Goal: Transaction & Acquisition: Purchase product/service

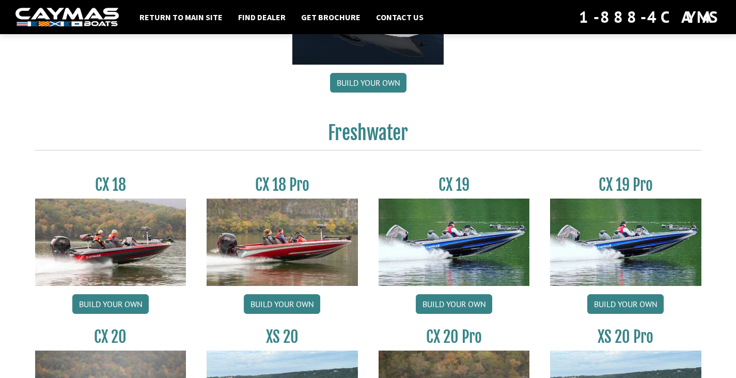
scroll to position [748, 0]
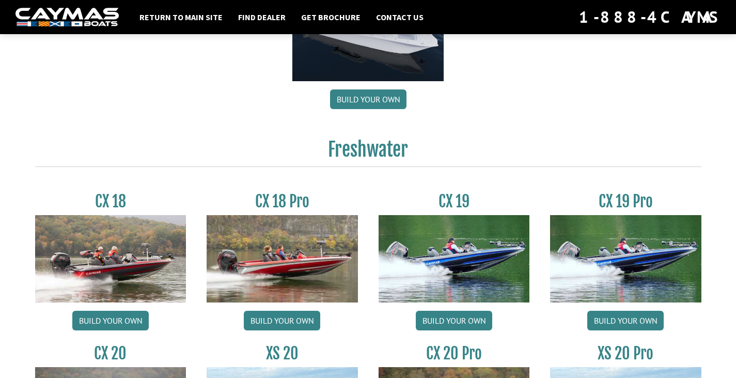
click at [289, 198] on h3 "CX 18 Pro" at bounding box center [282, 201] width 151 height 19
click at [293, 322] on link "Build your own" at bounding box center [282, 320] width 76 height 20
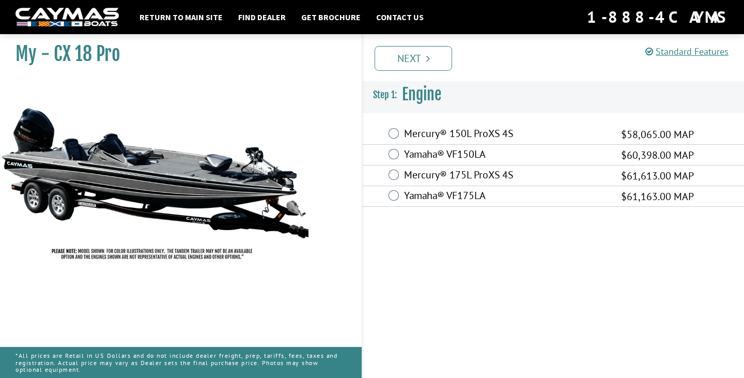
click at [472, 174] on label "Mercury® 175L ProXS 4S" at bounding box center [506, 175] width 204 height 15
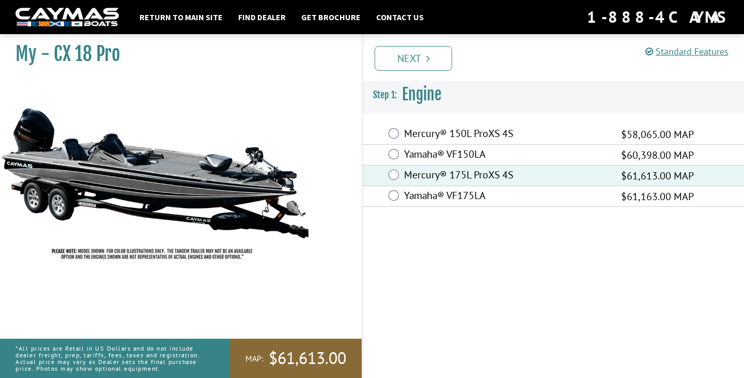
click at [449, 131] on label "Mercury® 150L ProXS 4S" at bounding box center [506, 134] width 204 height 15
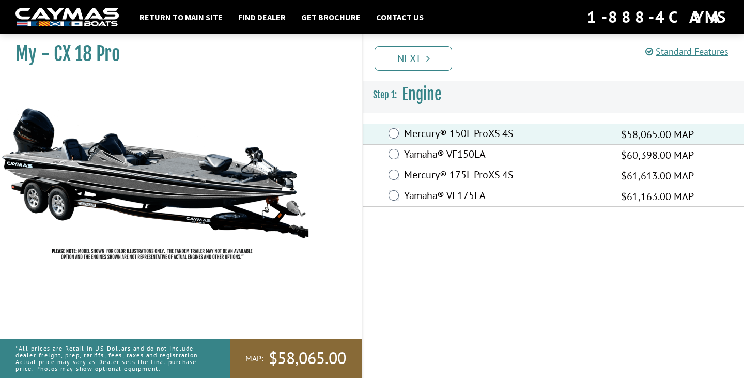
click at [476, 176] on label "Mercury® 175L ProXS 4S" at bounding box center [506, 175] width 204 height 15
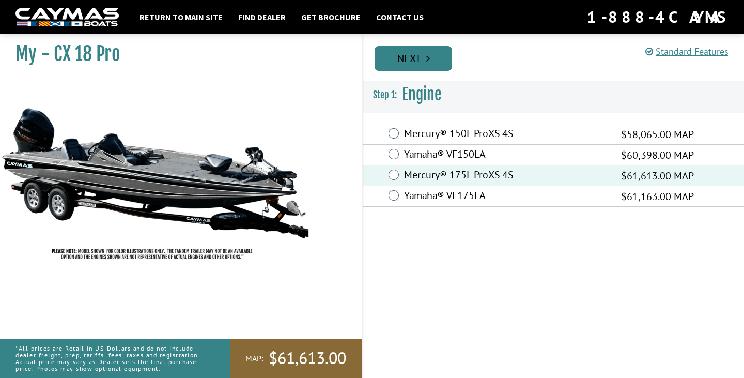
click at [417, 59] on link "Next" at bounding box center [412, 58] width 77 height 25
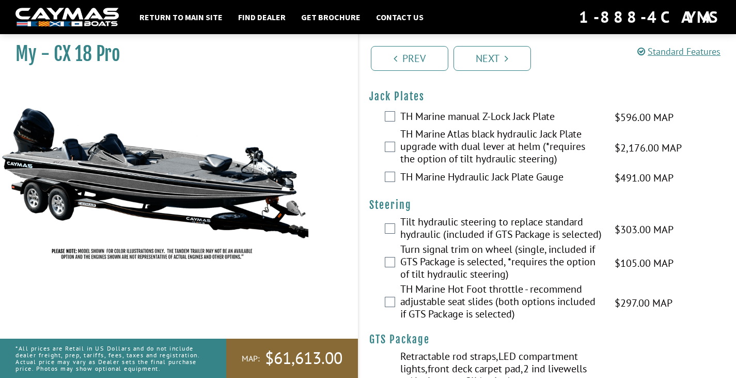
scroll to position [52, 0]
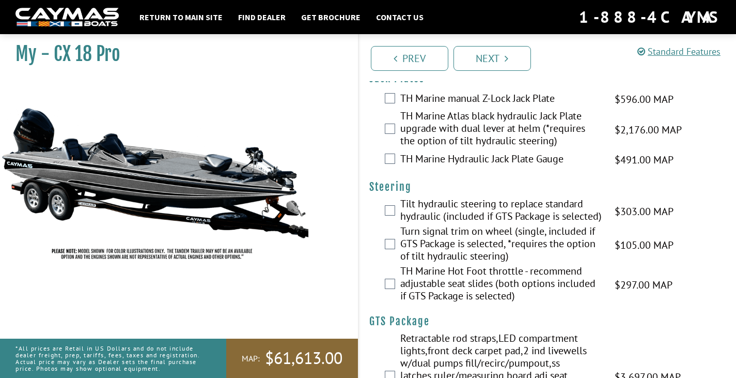
click at [439, 124] on label "TH Marine Atlas black hydraulic Jack Plate upgrade with dual lever at helm (*re…" at bounding box center [500, 129] width 201 height 40
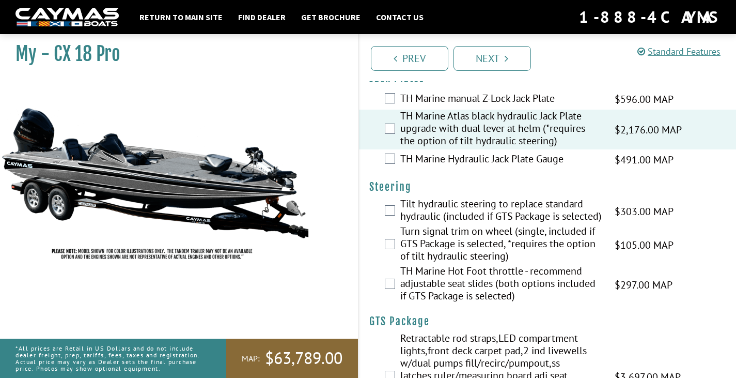
click at [439, 124] on label "TH Marine Atlas black hydraulic Jack Plate upgrade with dual lever at helm (*re…" at bounding box center [500, 129] width 201 height 40
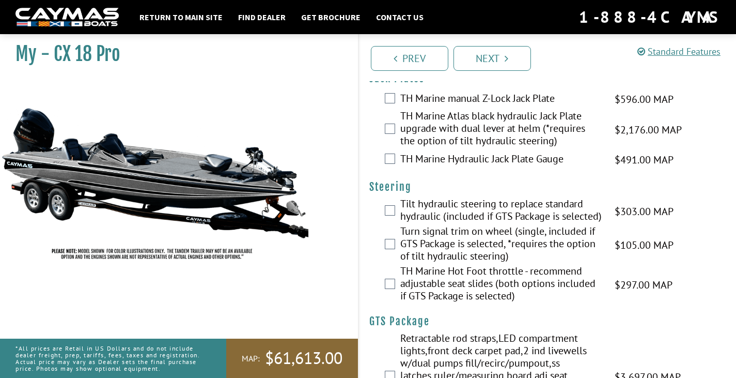
click at [446, 95] on label "TH Marine manual Z-Lock Jack Plate" at bounding box center [500, 99] width 201 height 15
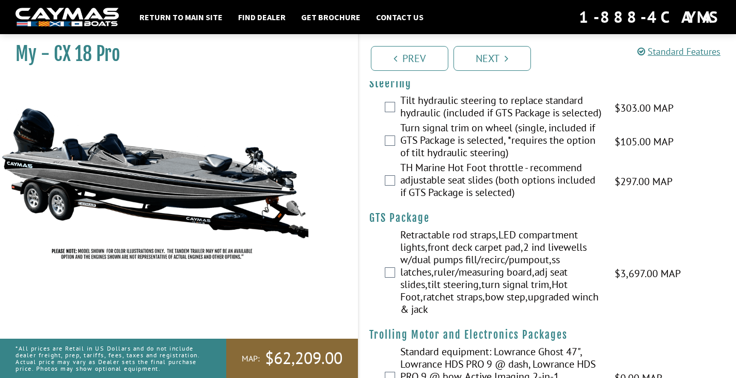
scroll to position [103, 0]
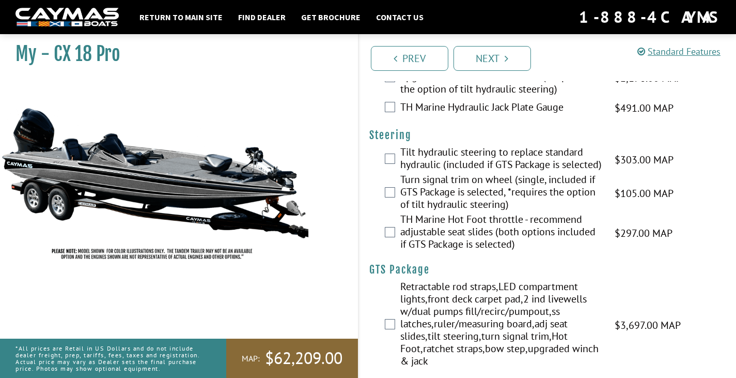
click at [470, 253] on label "TH Marine Hot Foot throttle - recommend adjustable seat slides (both options in…" at bounding box center [500, 233] width 201 height 40
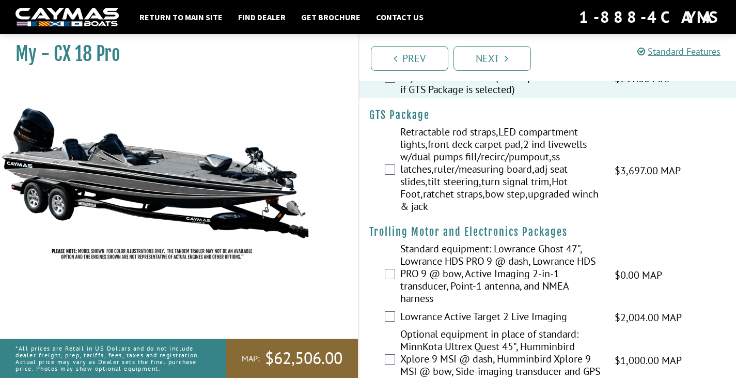
scroll to position [258, 0]
click at [518, 152] on label "Retractable rod straps,LED compartment lights,front deck carpet pad,2 ind livew…" at bounding box center [500, 169] width 201 height 89
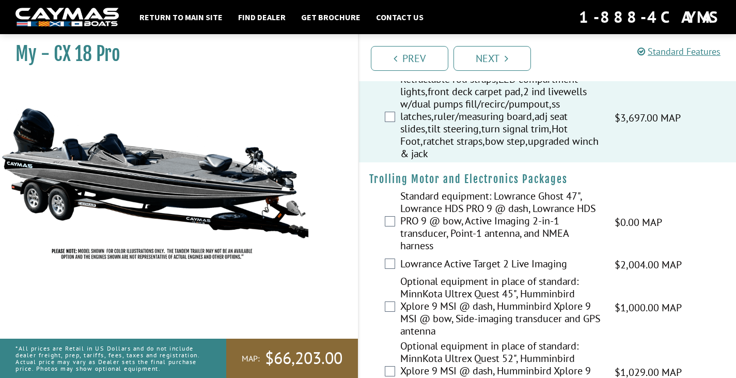
scroll to position [310, 0]
click at [446, 144] on label "Retractable rod straps,LED compartment lights,front deck carpet pad,2 ind livew…" at bounding box center [500, 117] width 201 height 89
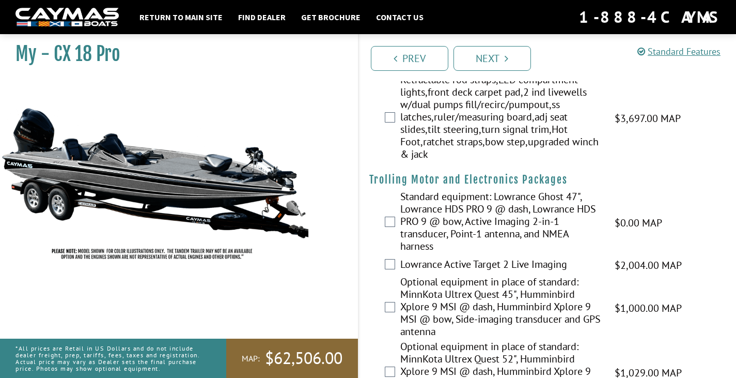
click at [499, 138] on label "Retractable rod straps,LED compartment lights,front deck carpet pad,2 ind livew…" at bounding box center [500, 117] width 201 height 89
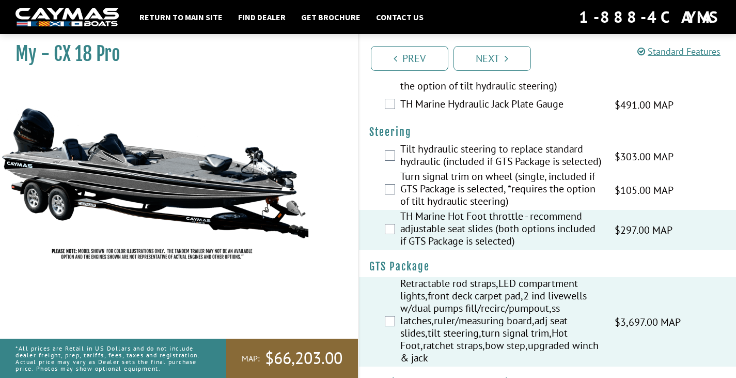
scroll to position [103, 0]
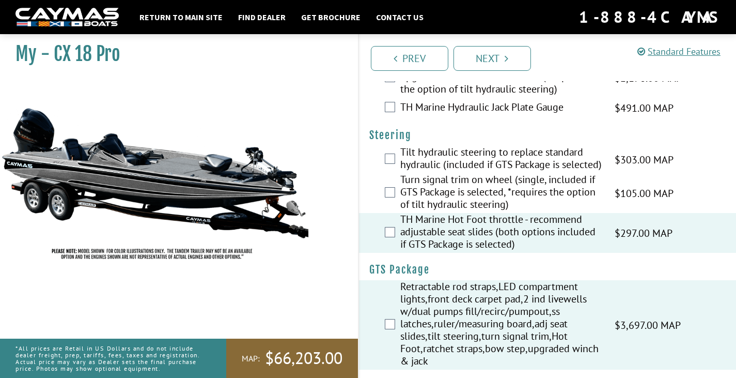
click at [518, 229] on label "TH Marine Hot Foot throttle - recommend adjustable seat slides (both options in…" at bounding box center [500, 233] width 201 height 40
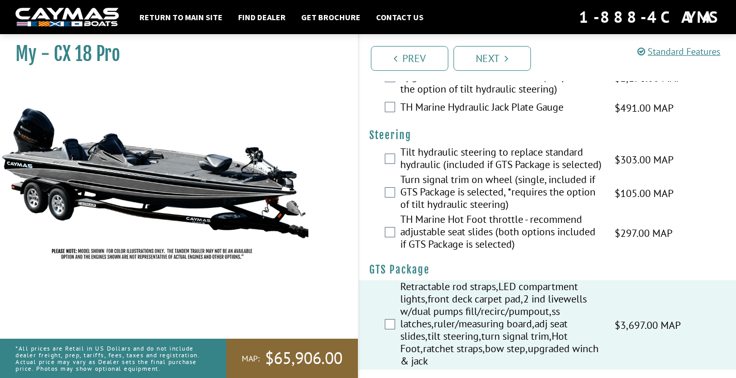
click at [469, 244] on label "TH Marine Hot Foot throttle - recommend adjustable seat slides (both options in…" at bounding box center [500, 233] width 201 height 40
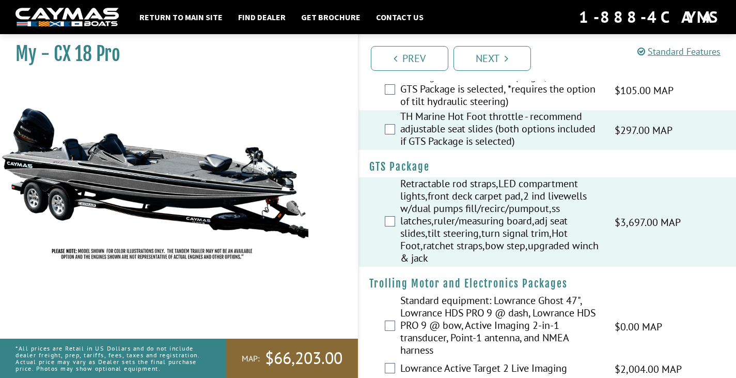
scroll to position [207, 0]
click at [449, 149] on label "TH Marine Hot Foot throttle - recommend adjustable seat slides (both options in…" at bounding box center [500, 129] width 201 height 40
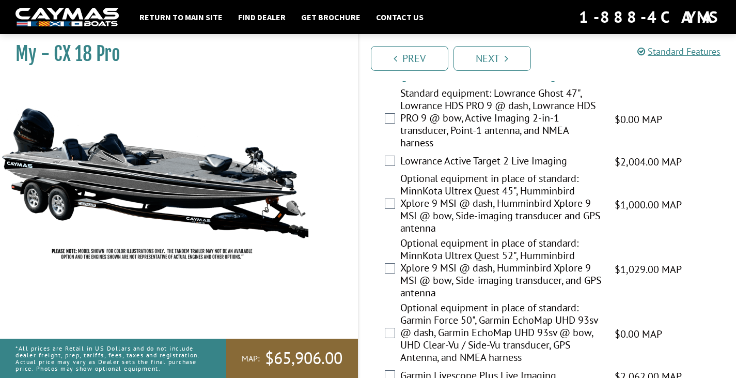
scroll to position [465, 0]
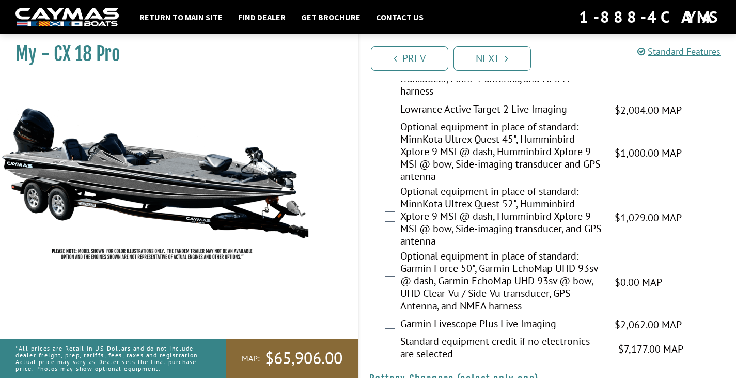
click at [462, 214] on label "Optional equipment in place of standard: MinnKota Ultrex Quest 52", Humminbird …" at bounding box center [500, 217] width 201 height 65
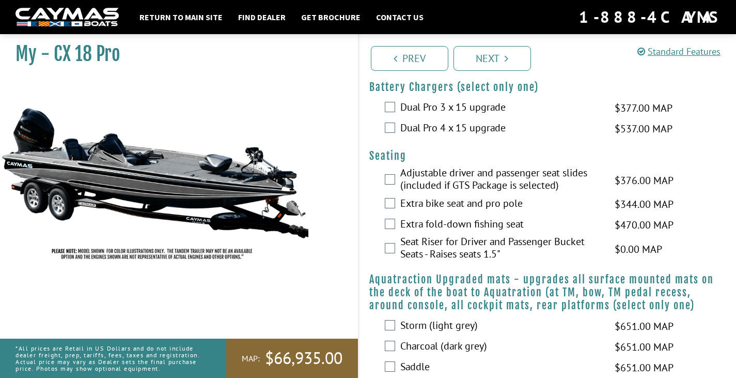
scroll to position [775, 0]
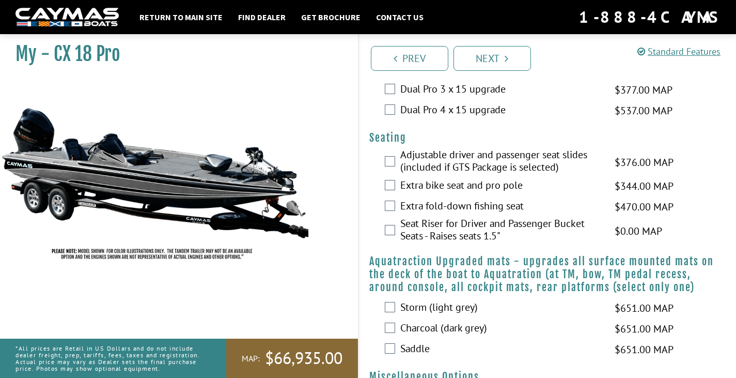
click at [436, 194] on label "Extra bike seat and pro pole" at bounding box center [500, 186] width 201 height 15
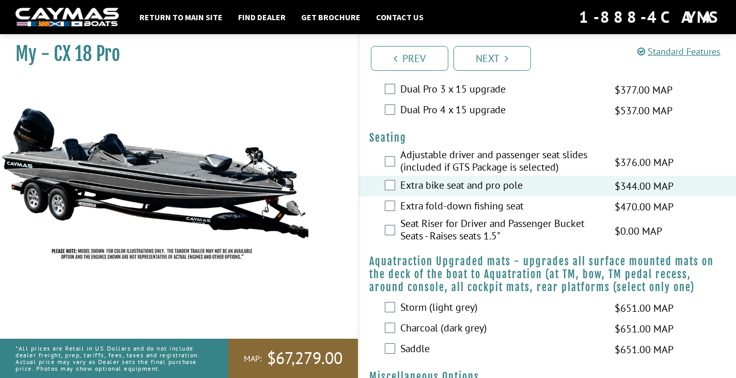
click at [448, 234] on label "Seat Riser for Driver and Passenger Bucket Seats - Raises seats 1.5"" at bounding box center [500, 230] width 201 height 27
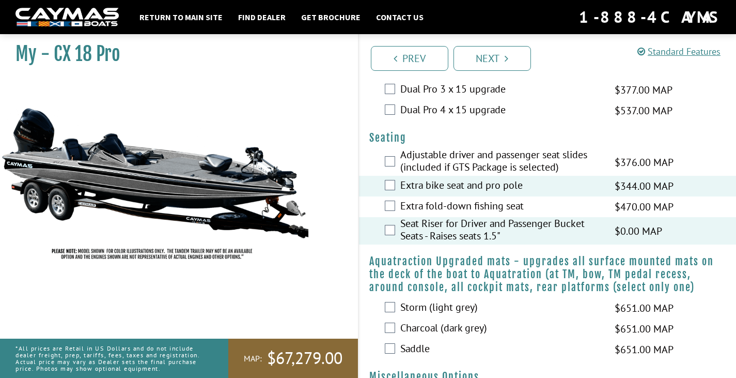
click at [445, 165] on label "Adjustable driver and passenger seat slides (included if GTS Package is selecte…" at bounding box center [500, 161] width 201 height 27
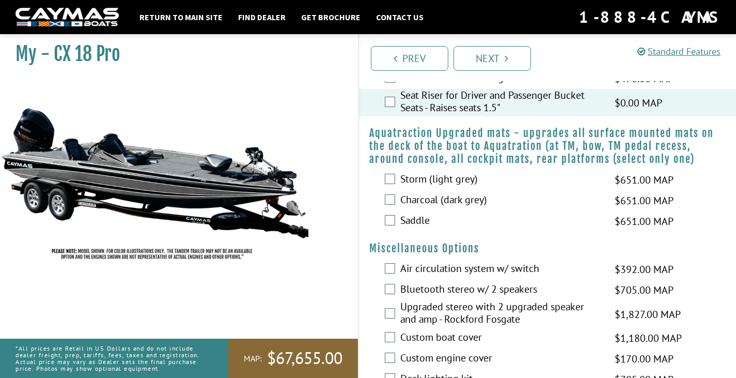
scroll to position [930, 0]
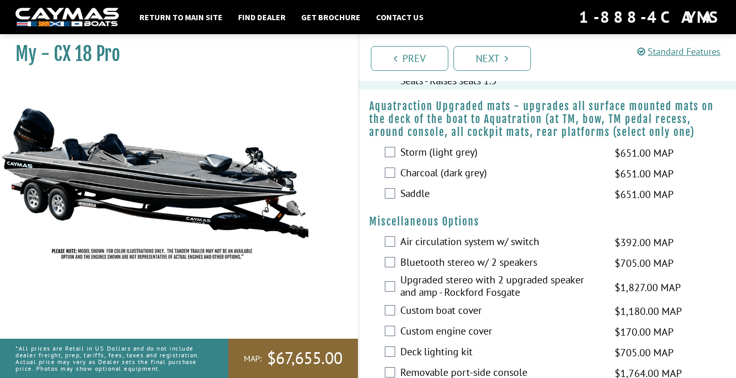
click at [423, 161] on label "Storm (light grey)" at bounding box center [500, 153] width 201 height 15
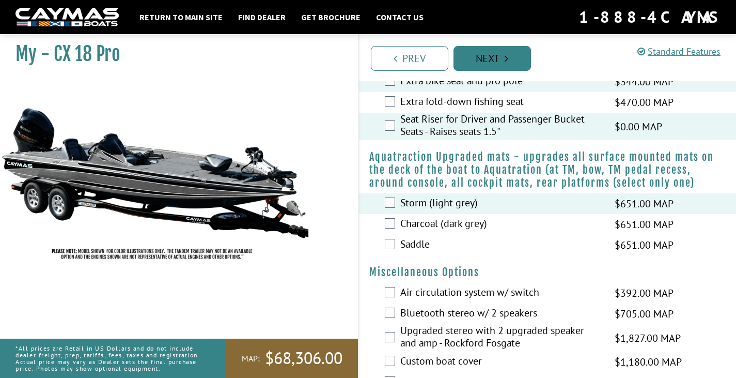
scroll to position [878, 0]
